Goal: Information Seeking & Learning: Learn about a topic

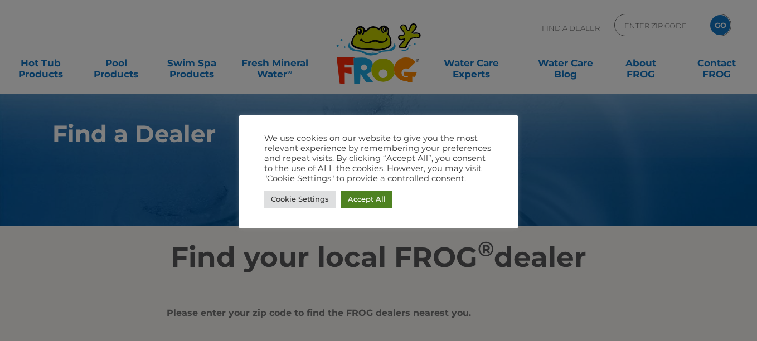
drag, startPoint x: 364, startPoint y: 195, endPoint x: 504, endPoint y: 167, distance: 143.3
click at [364, 195] on link "Accept All" at bounding box center [366, 199] width 51 height 17
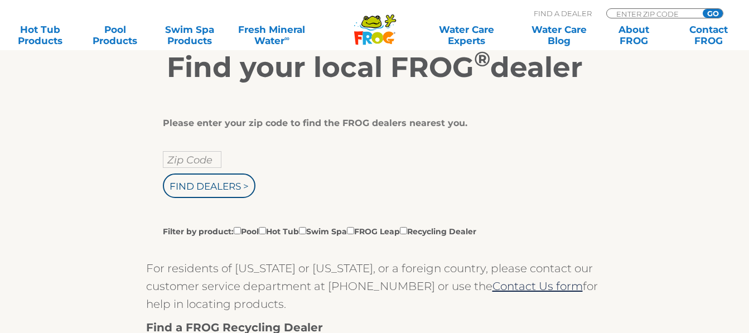
scroll to position [223, 0]
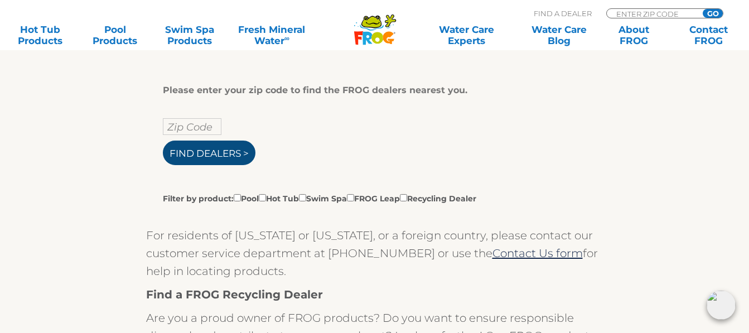
click at [237, 146] on input "Find Dealers >" at bounding box center [209, 153] width 93 height 25
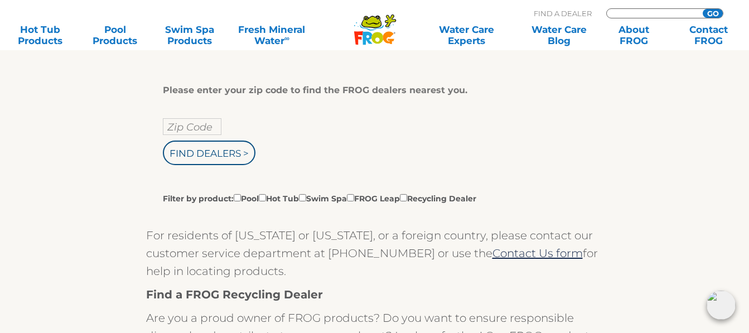
type input "ENTER ZIP CODE"
click at [185, 124] on input "text" at bounding box center [192, 126] width 59 height 17
type input "46168"
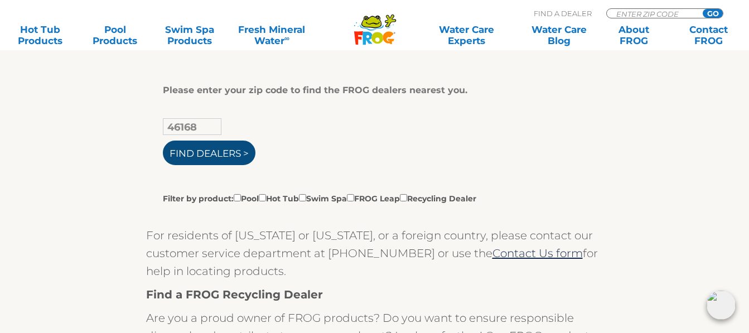
click at [192, 153] on input "Find Dealers >" at bounding box center [209, 153] width 93 height 25
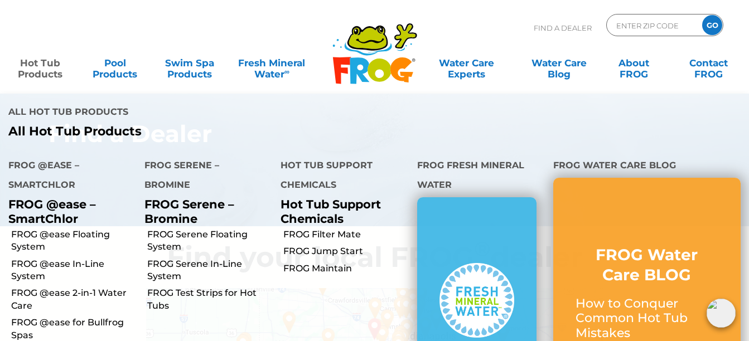
click at [29, 64] on link "Hot Tub Products" at bounding box center [40, 63] width 58 height 22
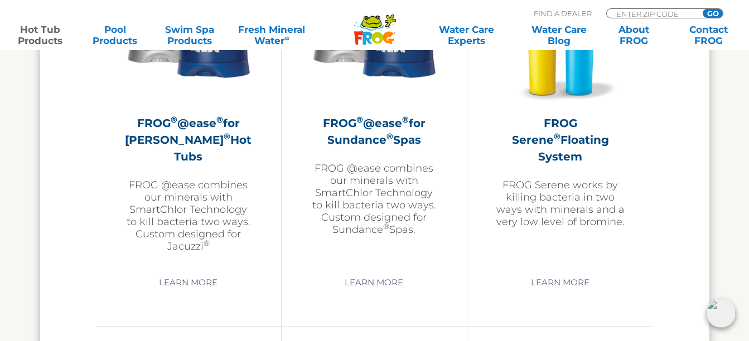
scroll to position [2063, 0]
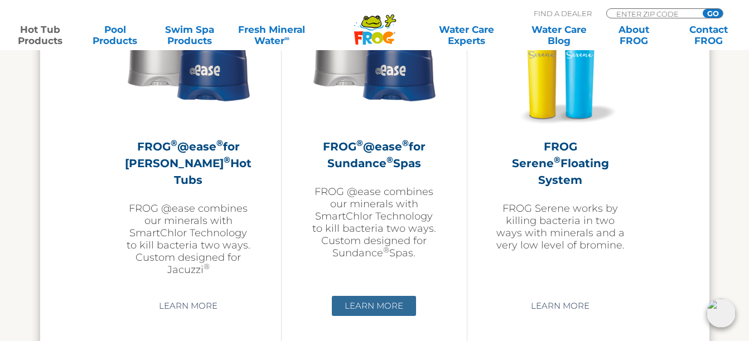
click at [378, 307] on link "Learn More" at bounding box center [374, 306] width 84 height 20
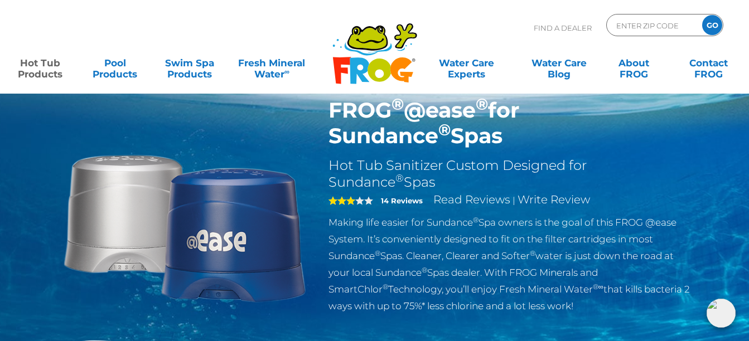
scroll to position [56, 0]
